Goal: Information Seeking & Learning: Check status

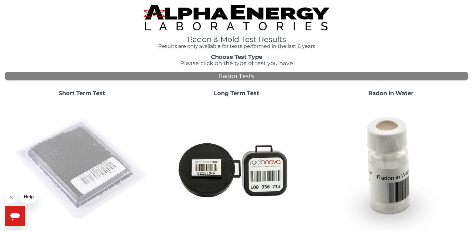
click at [88, 153] on img at bounding box center [82, 169] width 134 height 134
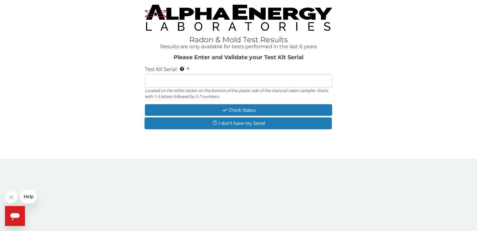
click at [165, 83] on input "Test Kit Serial Located on the white sticker on the bottom of the plastic side …" at bounding box center [238, 80] width 187 height 13
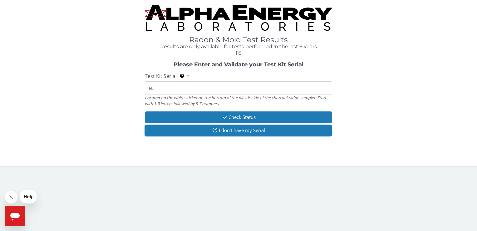
type input "F"
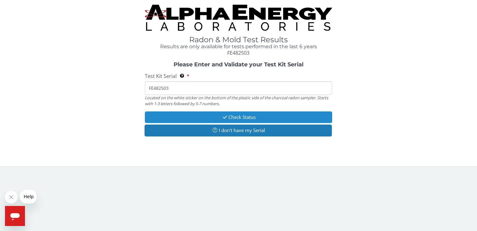
type input "FE482503"
click at [234, 118] on button "Check Status" at bounding box center [238, 117] width 187 height 12
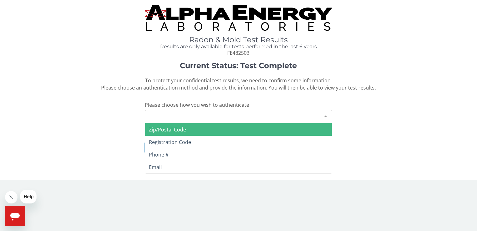
click at [326, 115] on div at bounding box center [326, 116] width 12 height 12
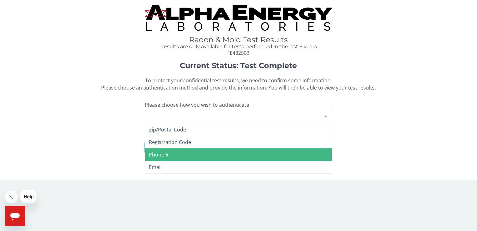
click at [206, 151] on span "Phone #" at bounding box center [238, 154] width 186 height 12
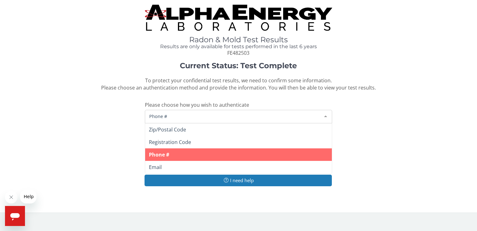
click at [181, 117] on span "Phone #" at bounding box center [233, 115] width 171 height 7
click at [175, 153] on span "Phone #" at bounding box center [238, 154] width 186 height 12
click at [179, 114] on span "Phone #" at bounding box center [233, 115] width 171 height 7
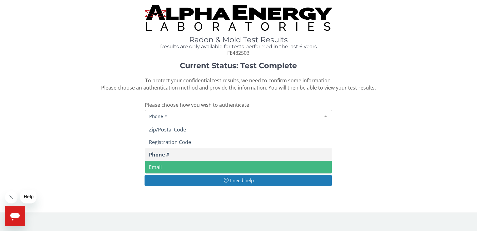
click at [177, 163] on span "Email" at bounding box center [238, 167] width 186 height 12
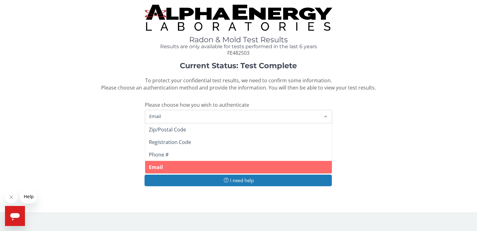
click at [176, 117] on span "Email" at bounding box center [233, 115] width 171 height 7
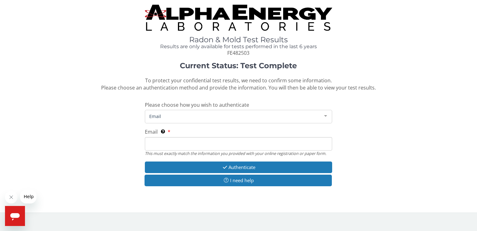
click at [167, 143] on input "Email This must exactly match the information you provided with your online reg…" at bounding box center [238, 143] width 187 height 13
type input "[EMAIL_ADDRESS][DOMAIN_NAME]"
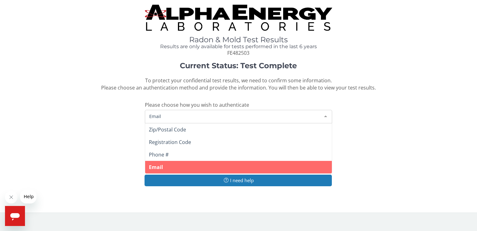
click at [178, 114] on span "Email" at bounding box center [233, 115] width 171 height 7
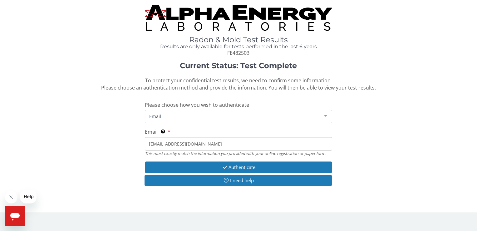
click at [123, 141] on div "Current Status: Test Complete To protect your confidential test results, we nee…" at bounding box center [239, 127] width 468 height 131
click at [244, 146] on input "[EMAIL_ADDRESS][DOMAIN_NAME]" at bounding box center [238, 143] width 187 height 13
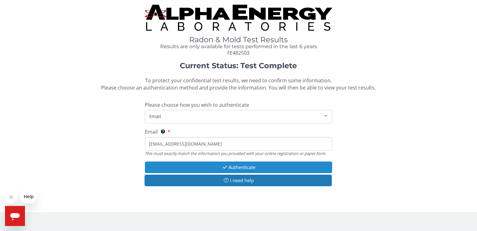
click at [241, 166] on button "Authenticate" at bounding box center [238, 167] width 187 height 12
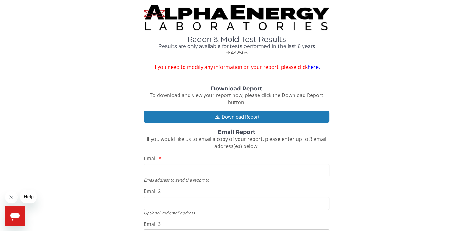
click at [161, 169] on input "Email" at bounding box center [236, 169] width 185 height 13
type input "[EMAIL_ADDRESS][DOMAIN_NAME]"
click at [85, 149] on div "Download Report To download and view your report now, please click the Download…" at bounding box center [236, 179] width 463 height 186
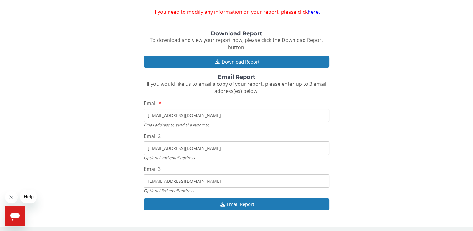
scroll to position [57, 0]
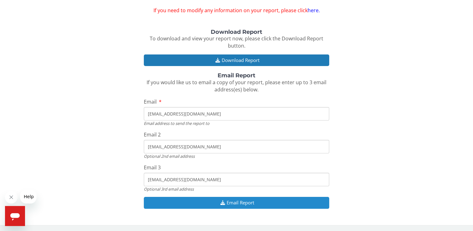
click at [226, 201] on button "Email Report" at bounding box center [236, 202] width 185 height 12
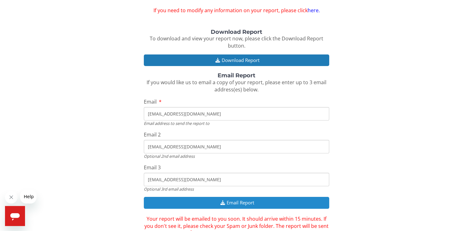
click at [226, 201] on button "Email Report" at bounding box center [236, 202] width 185 height 12
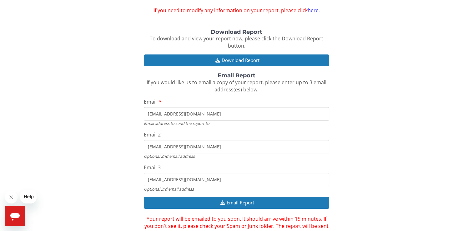
click at [75, 180] on div "Download Report To download and view your report now, please click the Download…" at bounding box center [236, 132] width 463 height 207
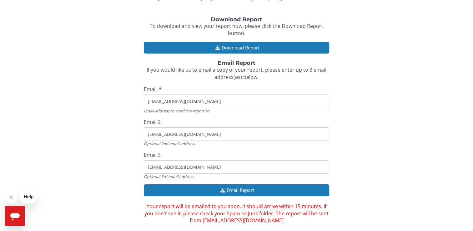
scroll to position [78, 0]
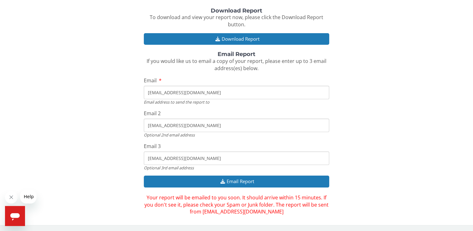
click at [69, 148] on div "Download Report To download and view your report now, please click the Download…" at bounding box center [236, 111] width 463 height 207
click at [51, 86] on div "Download Report To download and view your report now, please click the Download…" at bounding box center [236, 111] width 463 height 207
click at [81, 48] on div "Download Report To download and view your report now, please click the Download…" at bounding box center [236, 111] width 463 height 207
